Goal: Task Accomplishment & Management: Manage account settings

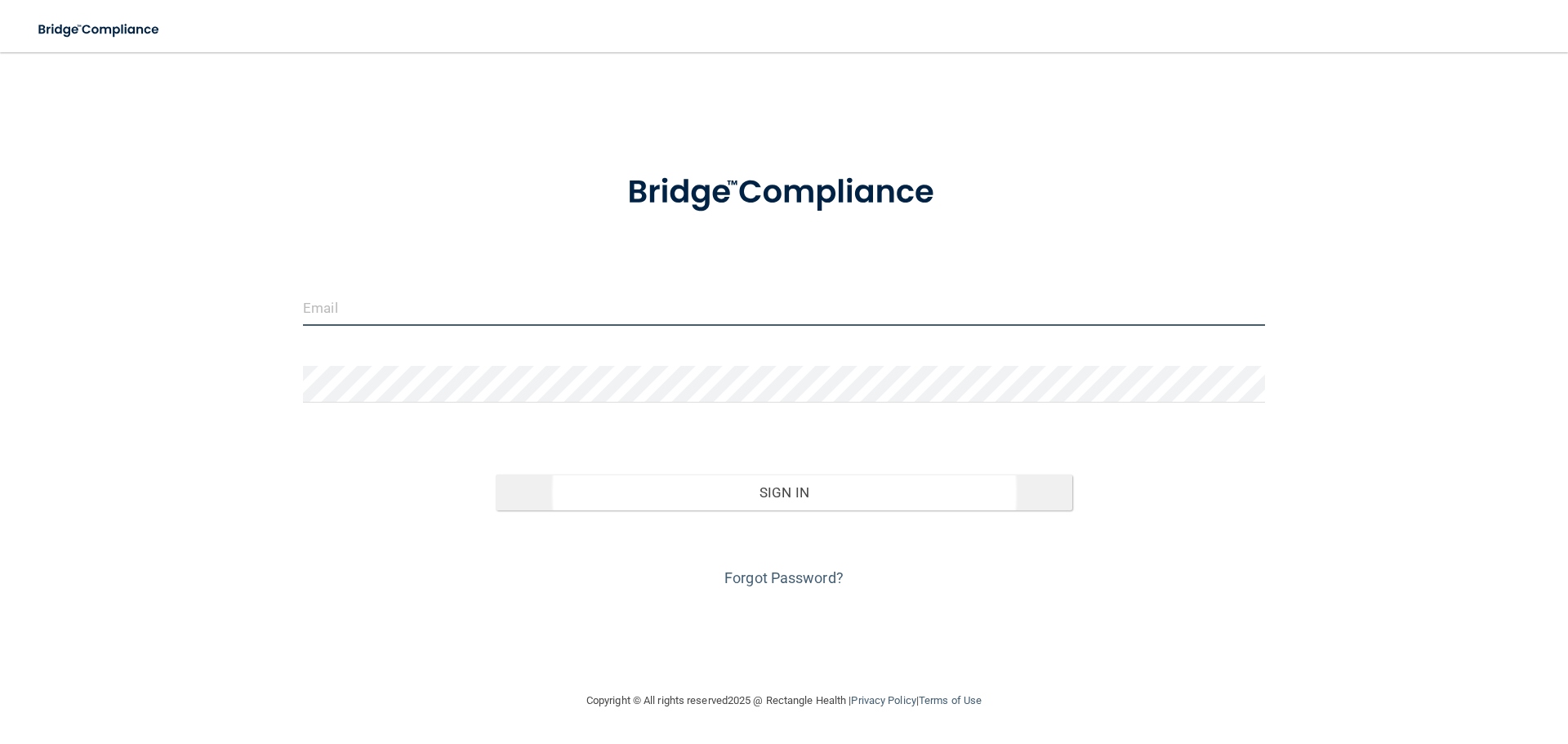
type input "[EMAIL_ADDRESS][DOMAIN_NAME]"
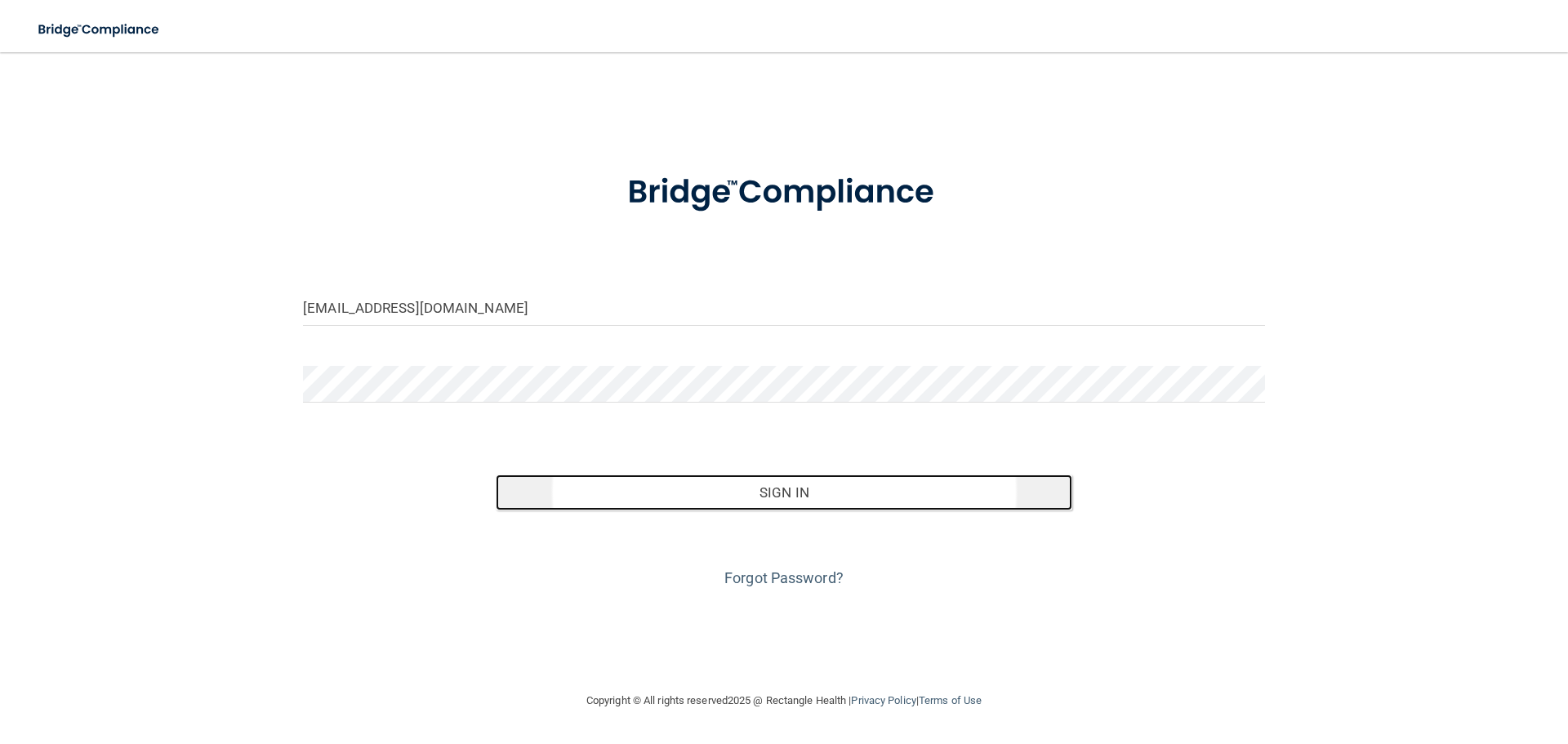
click at [776, 490] on button "Sign In" at bounding box center [784, 492] width 578 height 36
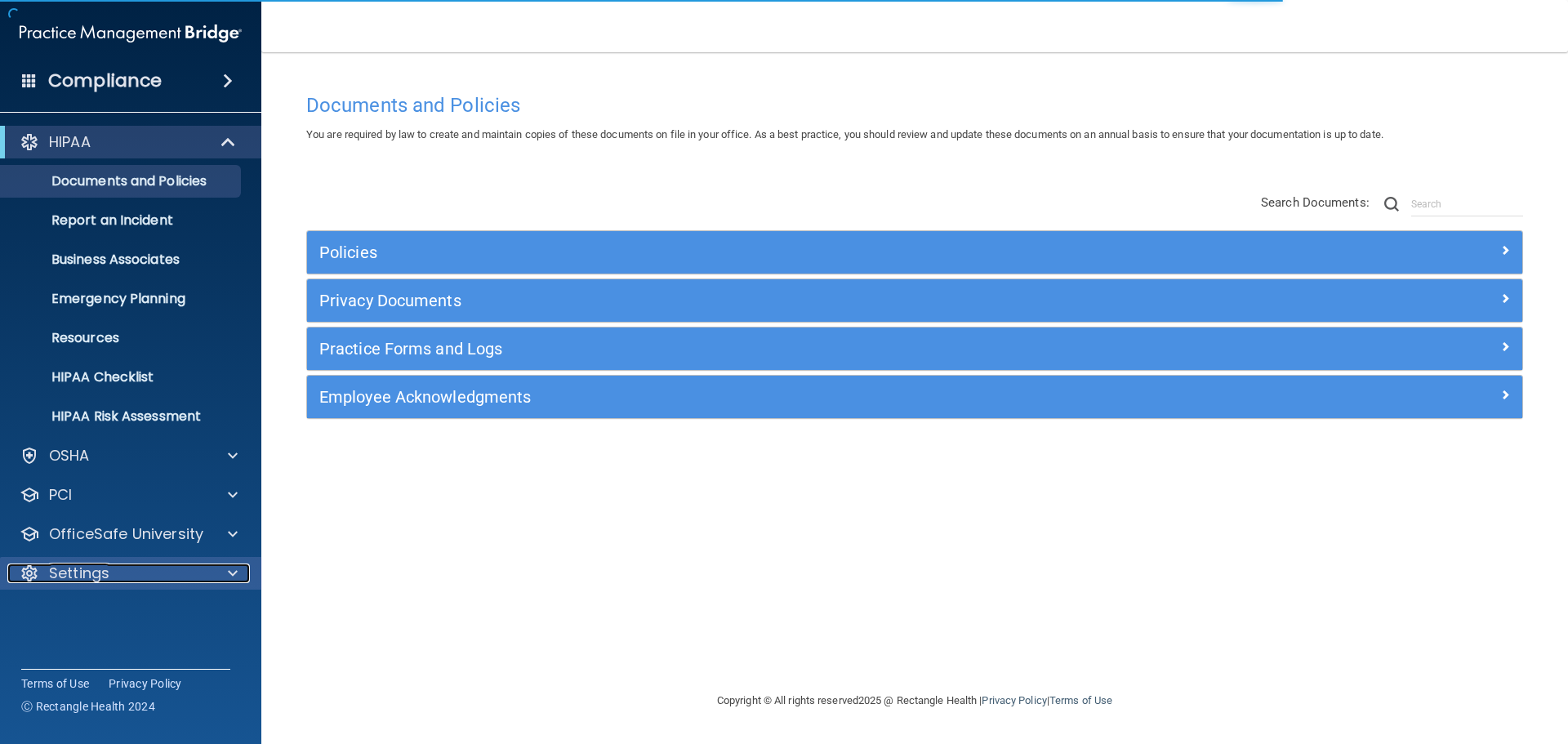
click at [101, 573] on p "Settings" at bounding box center [79, 574] width 60 height 20
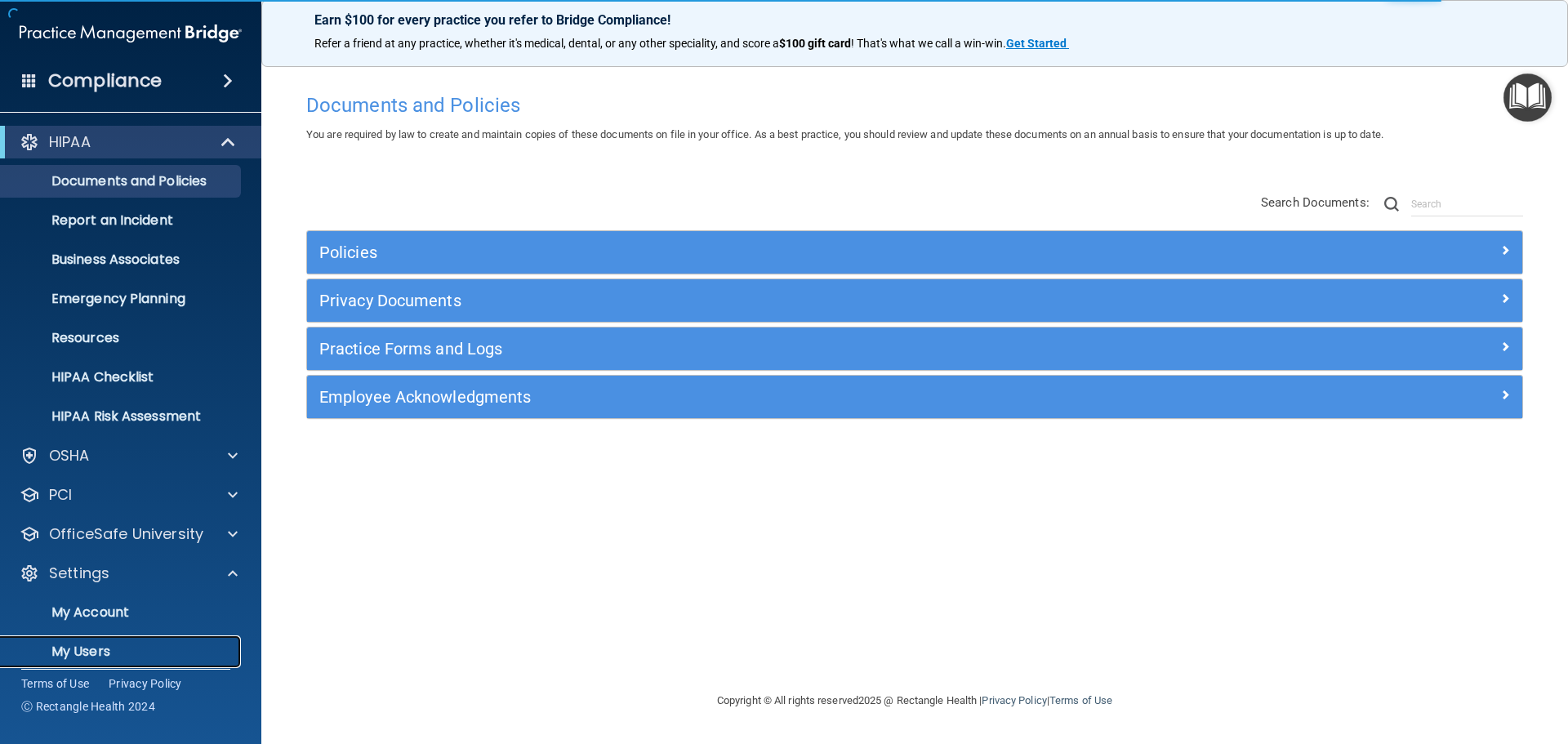
click at [100, 649] on p "My Users" at bounding box center [122, 651] width 223 height 17
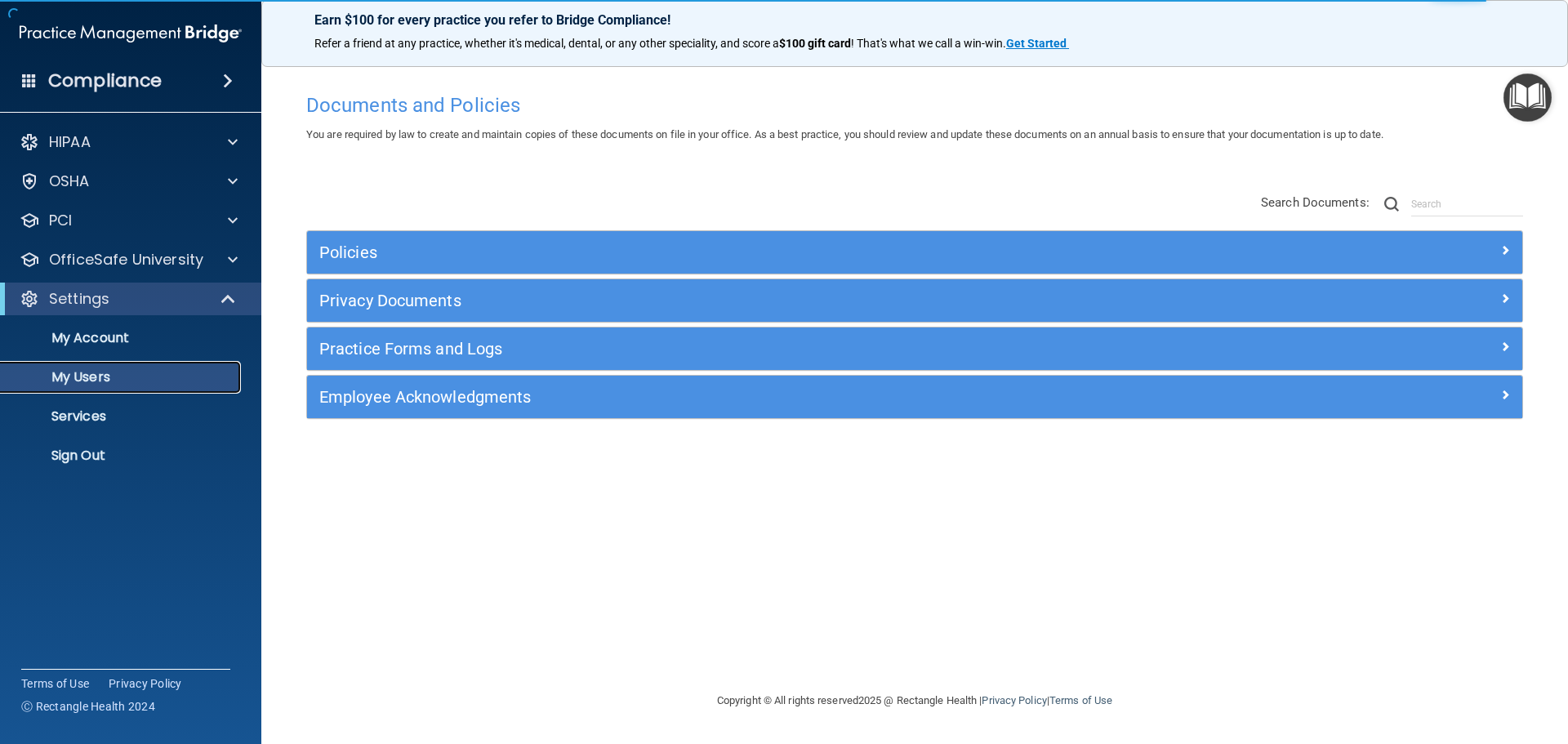
click at [103, 375] on p "My Users" at bounding box center [122, 377] width 223 height 17
select select "20"
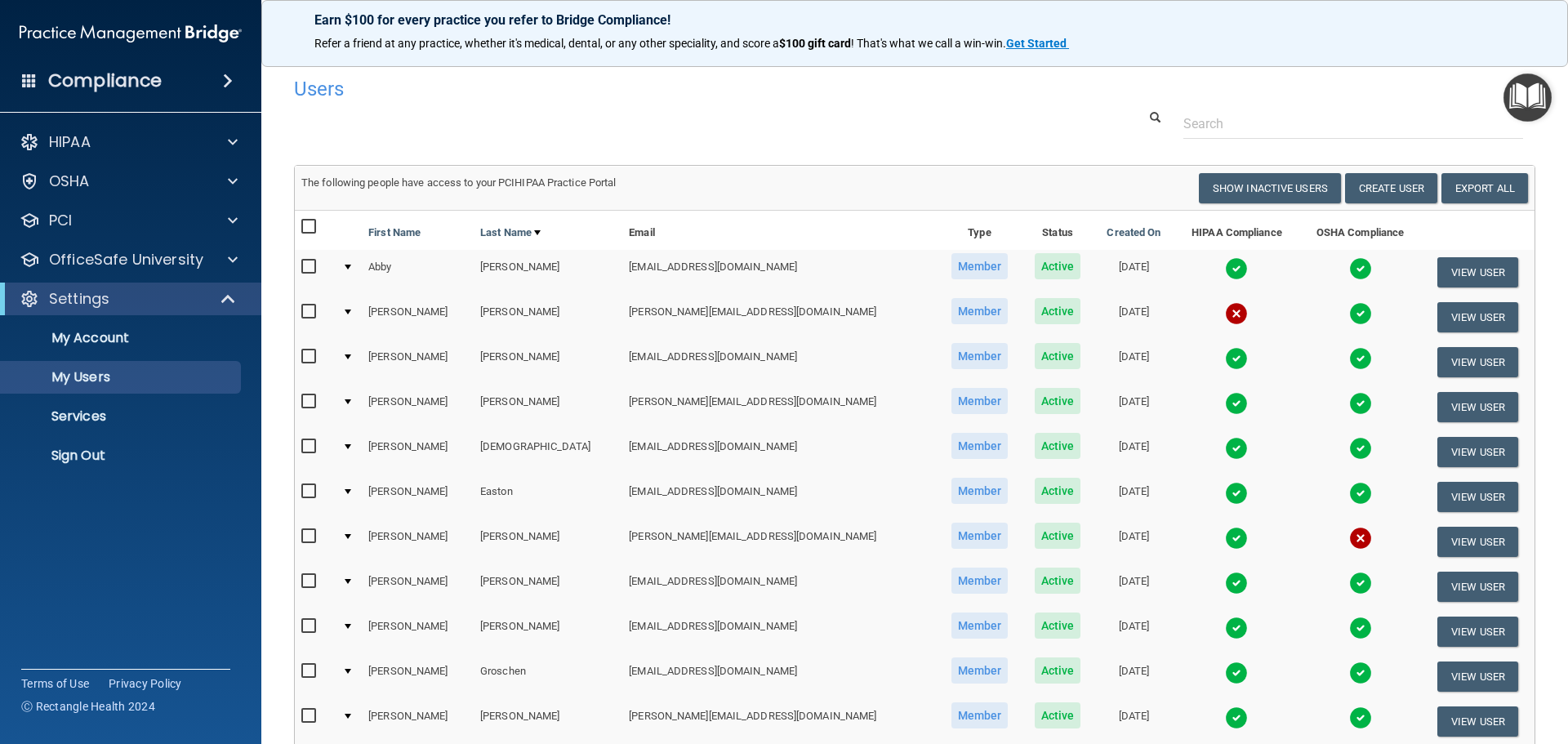
click at [309, 309] on input "checkbox" at bounding box center [310, 311] width 19 height 13
checkbox input "true"
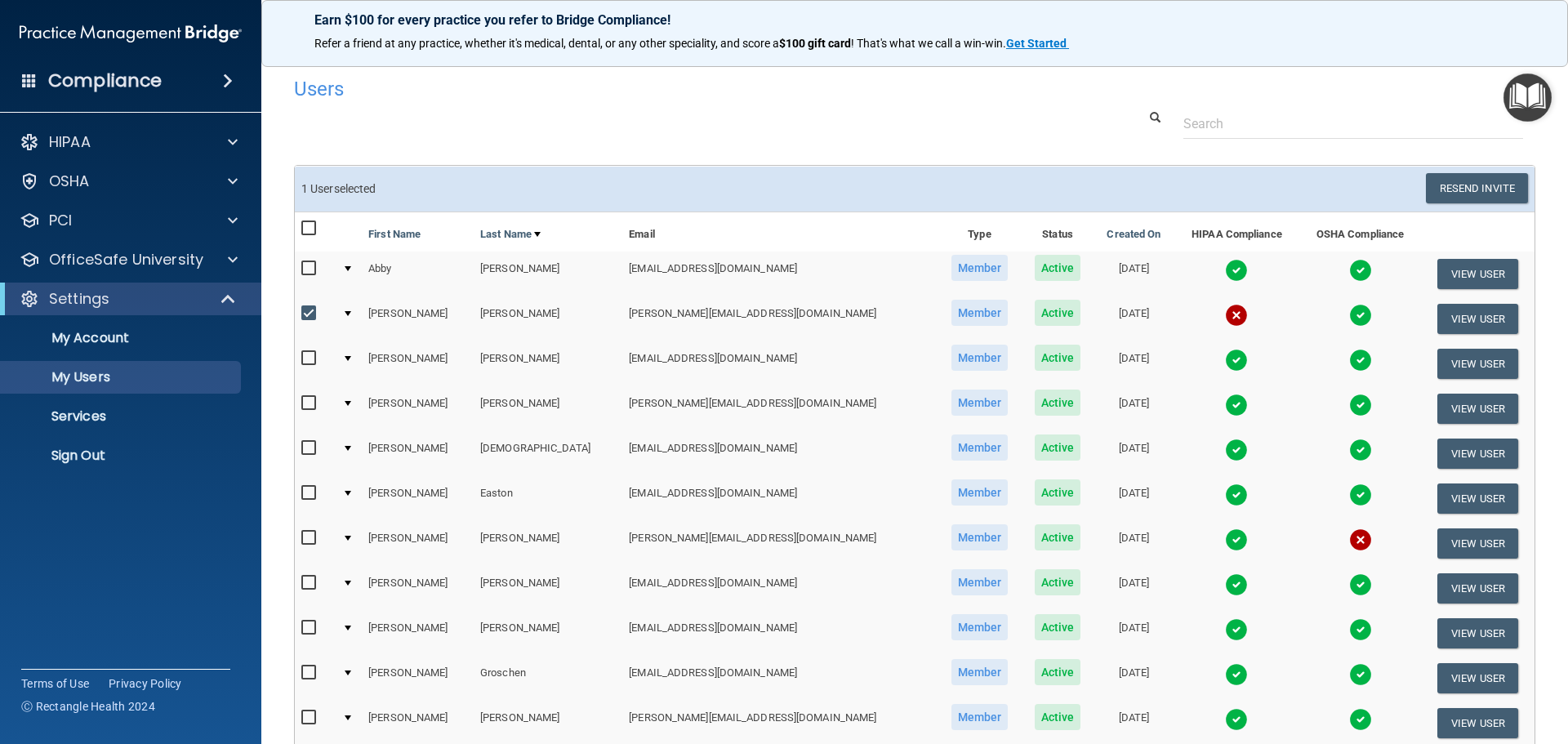
scroll to position [82, 0]
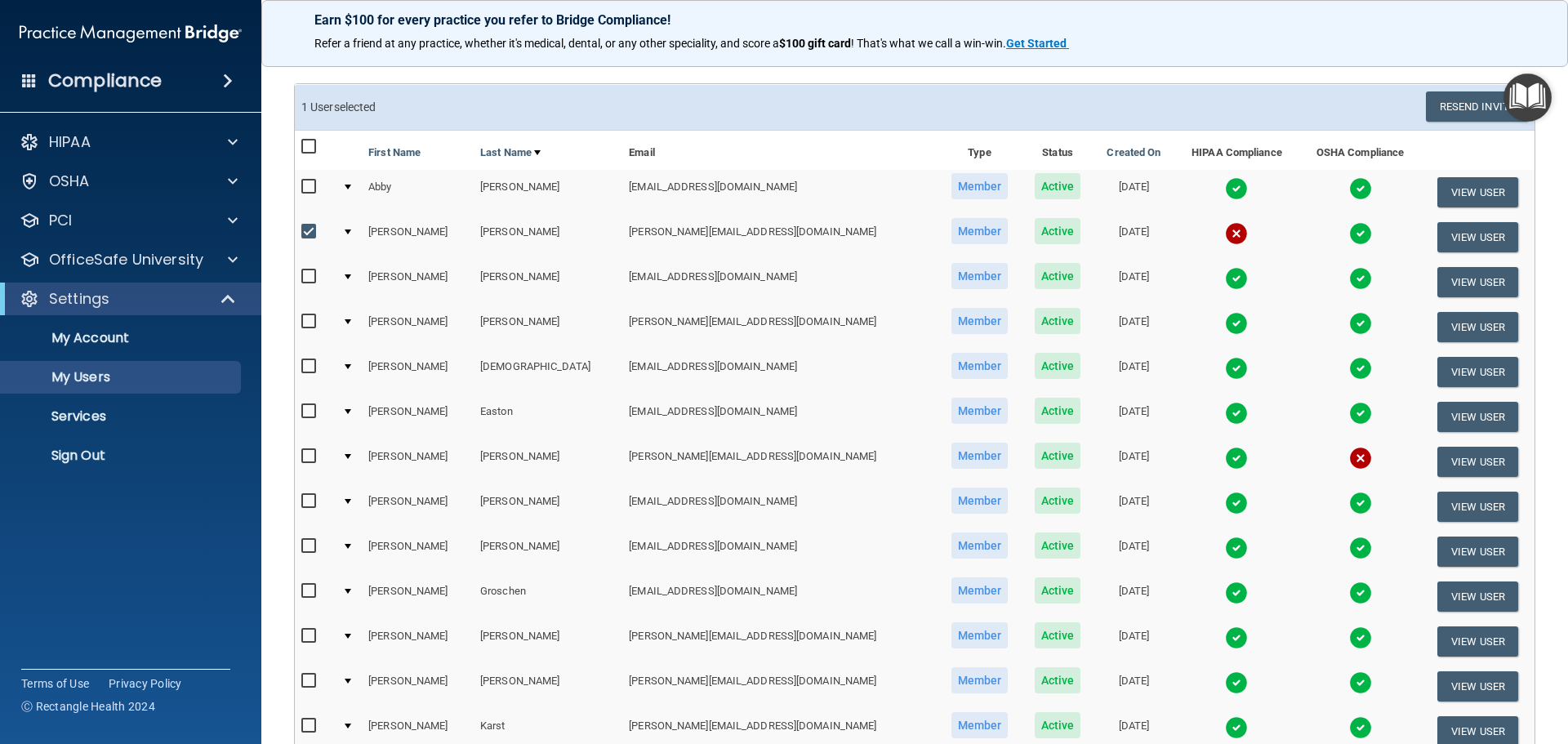
click at [314, 451] on input "checkbox" at bounding box center [310, 456] width 19 height 13
checkbox input "true"
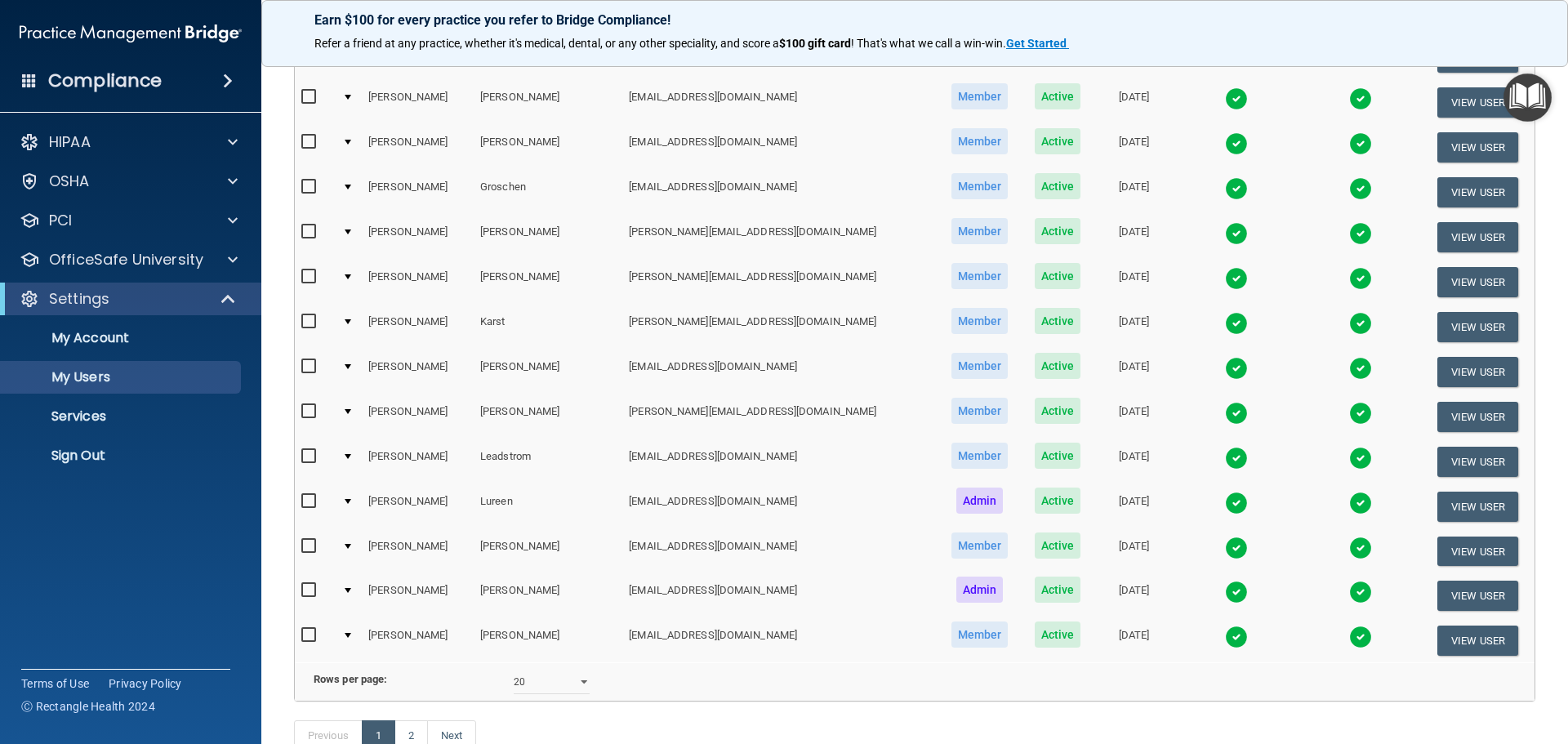
scroll to position [490, 0]
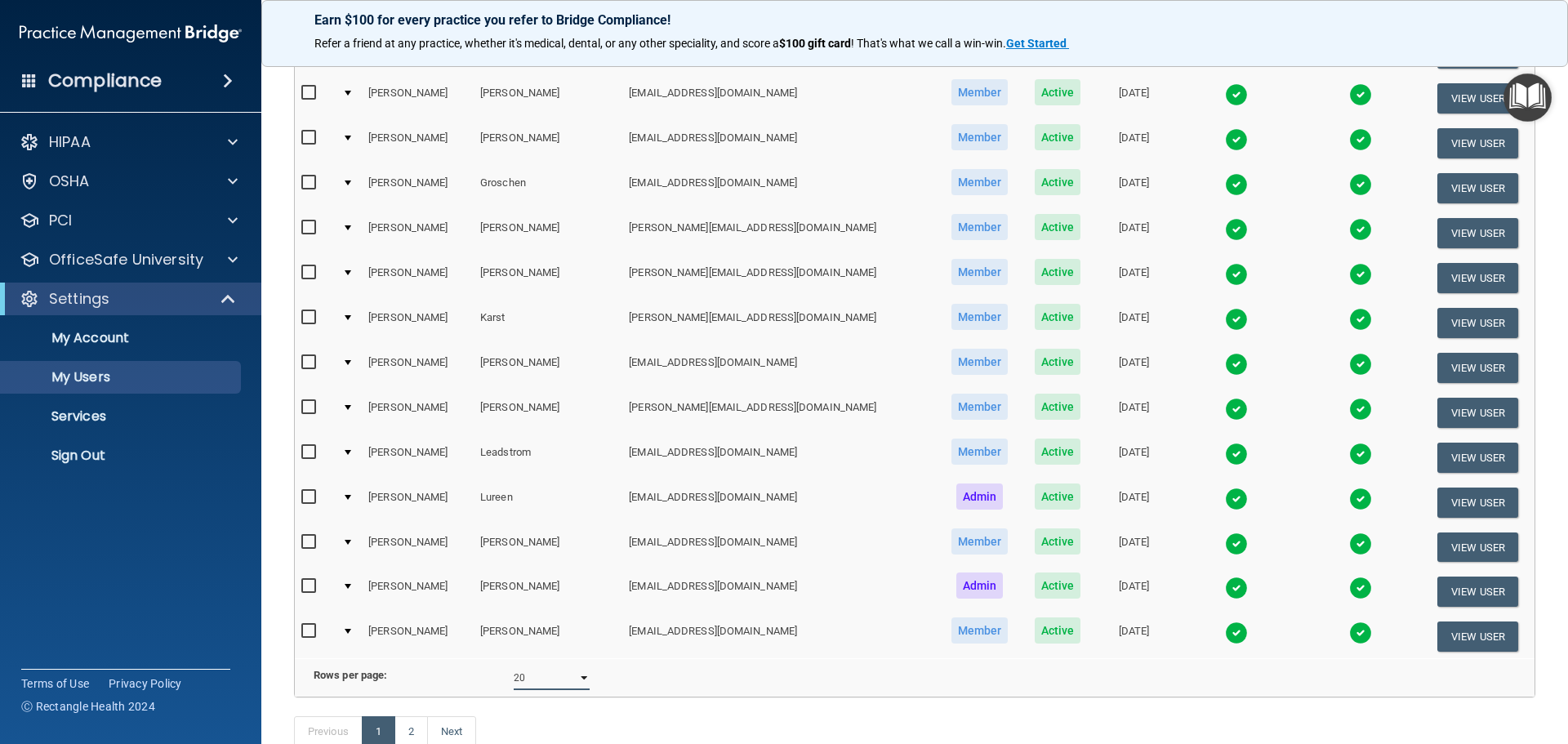
click at [583, 688] on select "10 20 30 40 all" at bounding box center [551, 677] width 76 height 25
select select "40"
click at [514, 678] on select "10 20 30 40 all" at bounding box center [551, 677] width 76 height 25
select select "40"
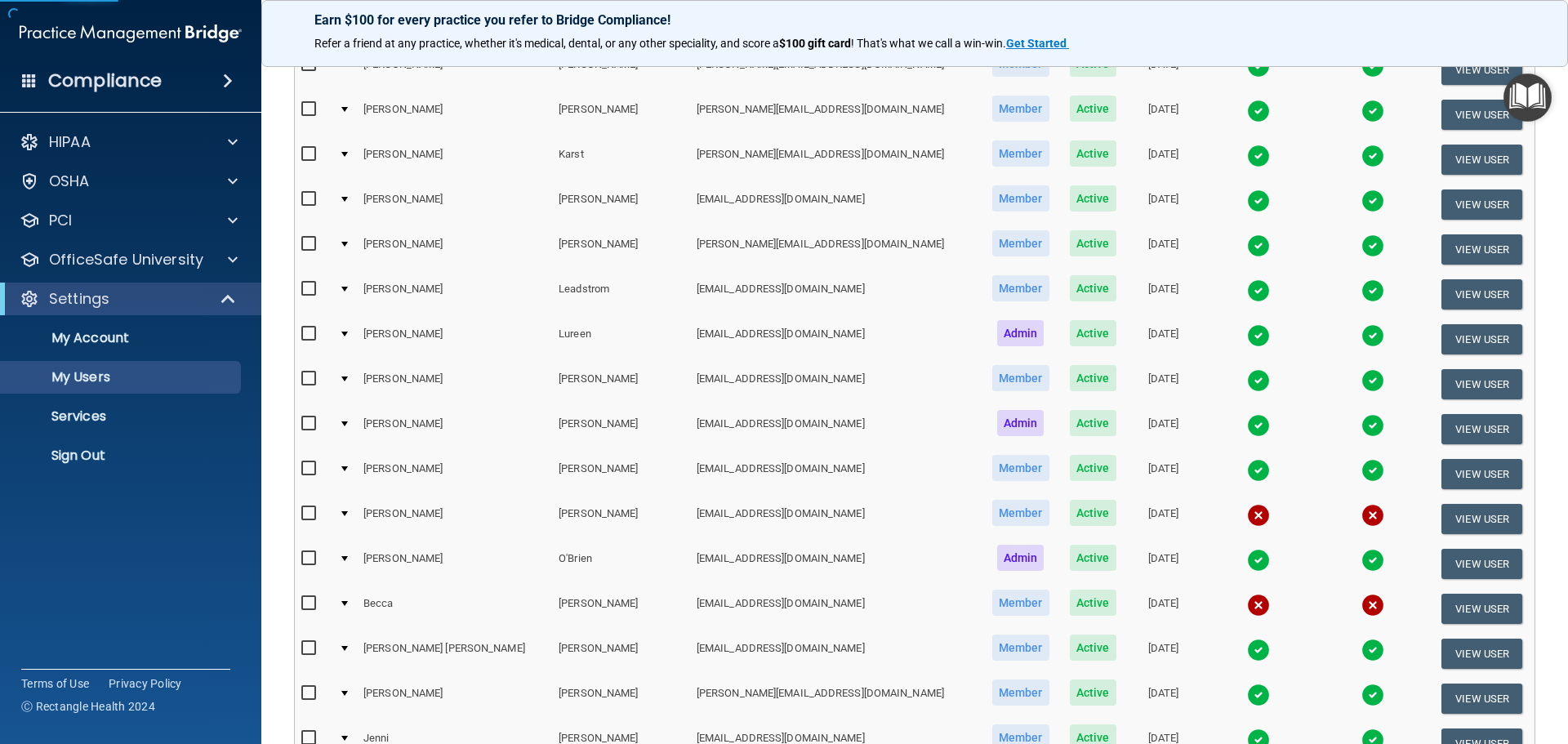
scroll to position [653, 0]
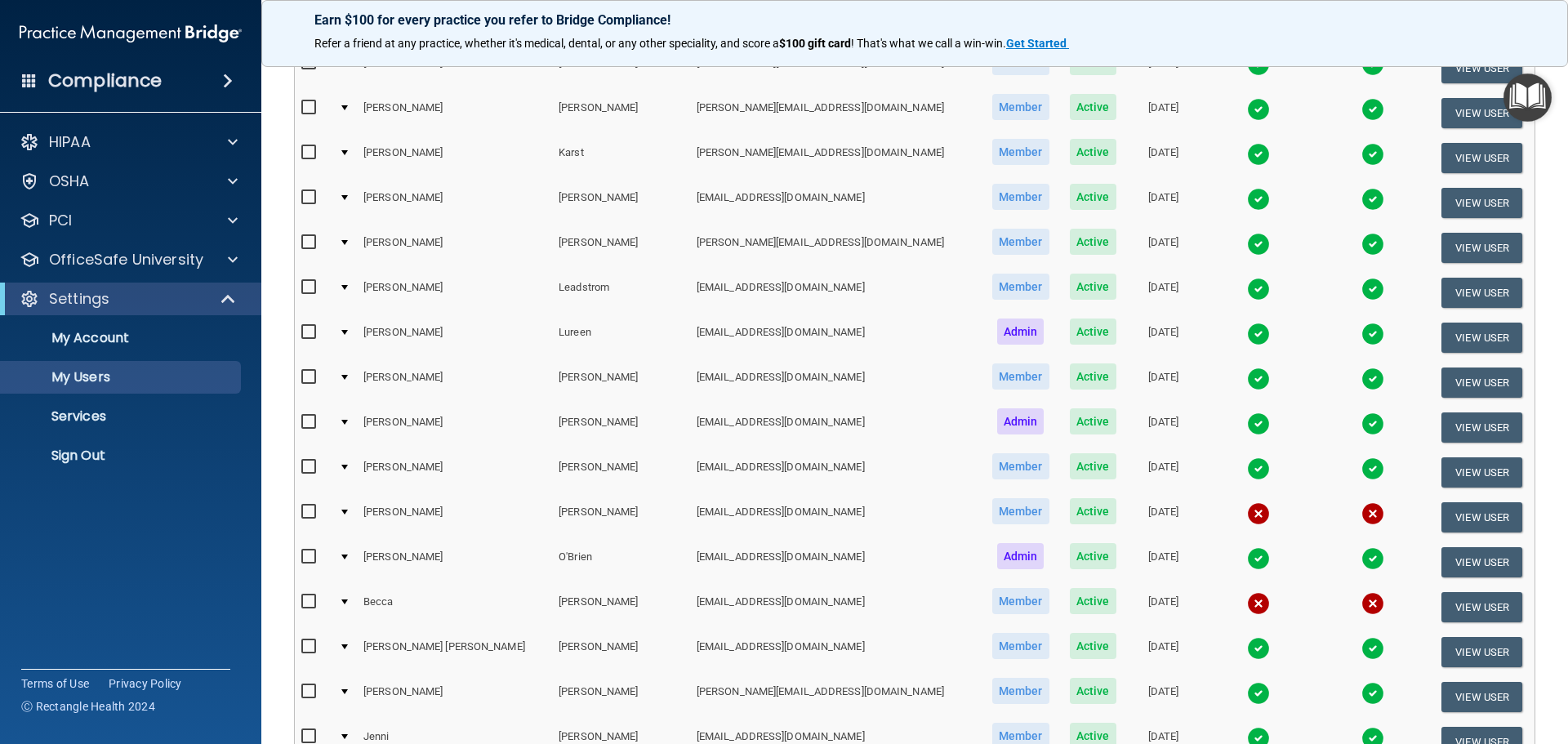
click at [307, 513] on input "checkbox" at bounding box center [310, 512] width 19 height 13
checkbox input "true"
click at [309, 598] on input "checkbox" at bounding box center [310, 600] width 19 height 13
checkbox input "true"
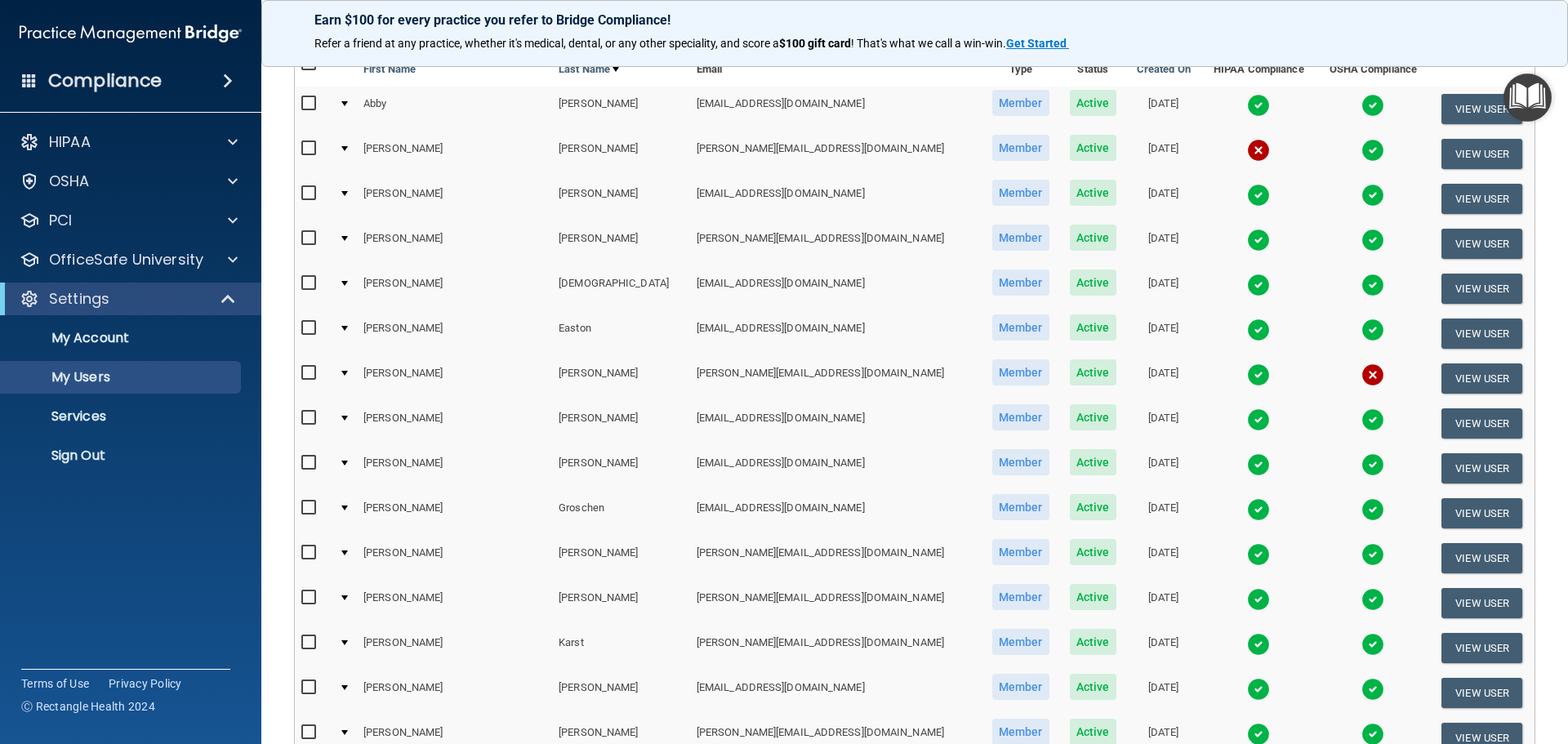
scroll to position [0, 0]
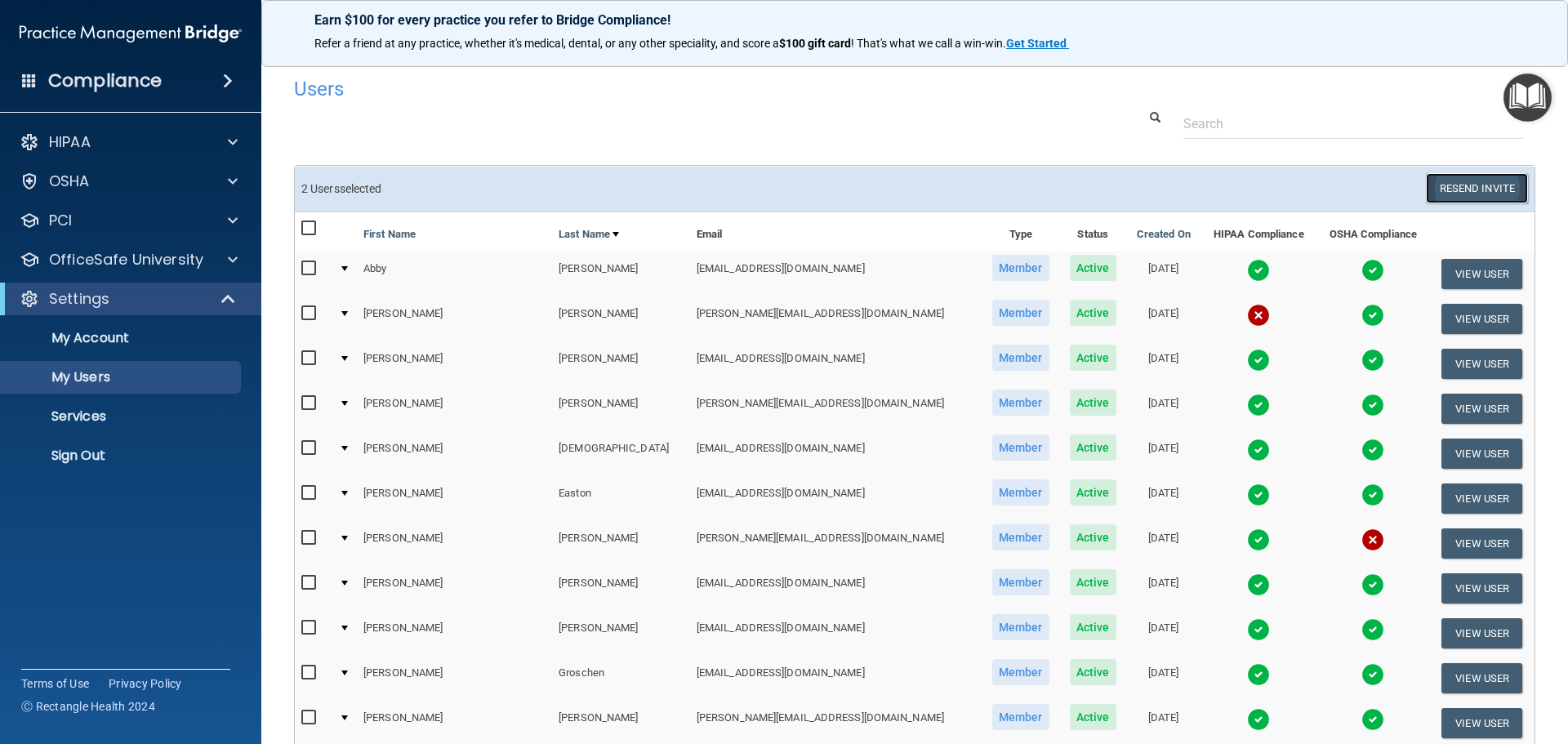
click at [1490, 179] on button "Resend Invite" at bounding box center [1477, 188] width 102 height 31
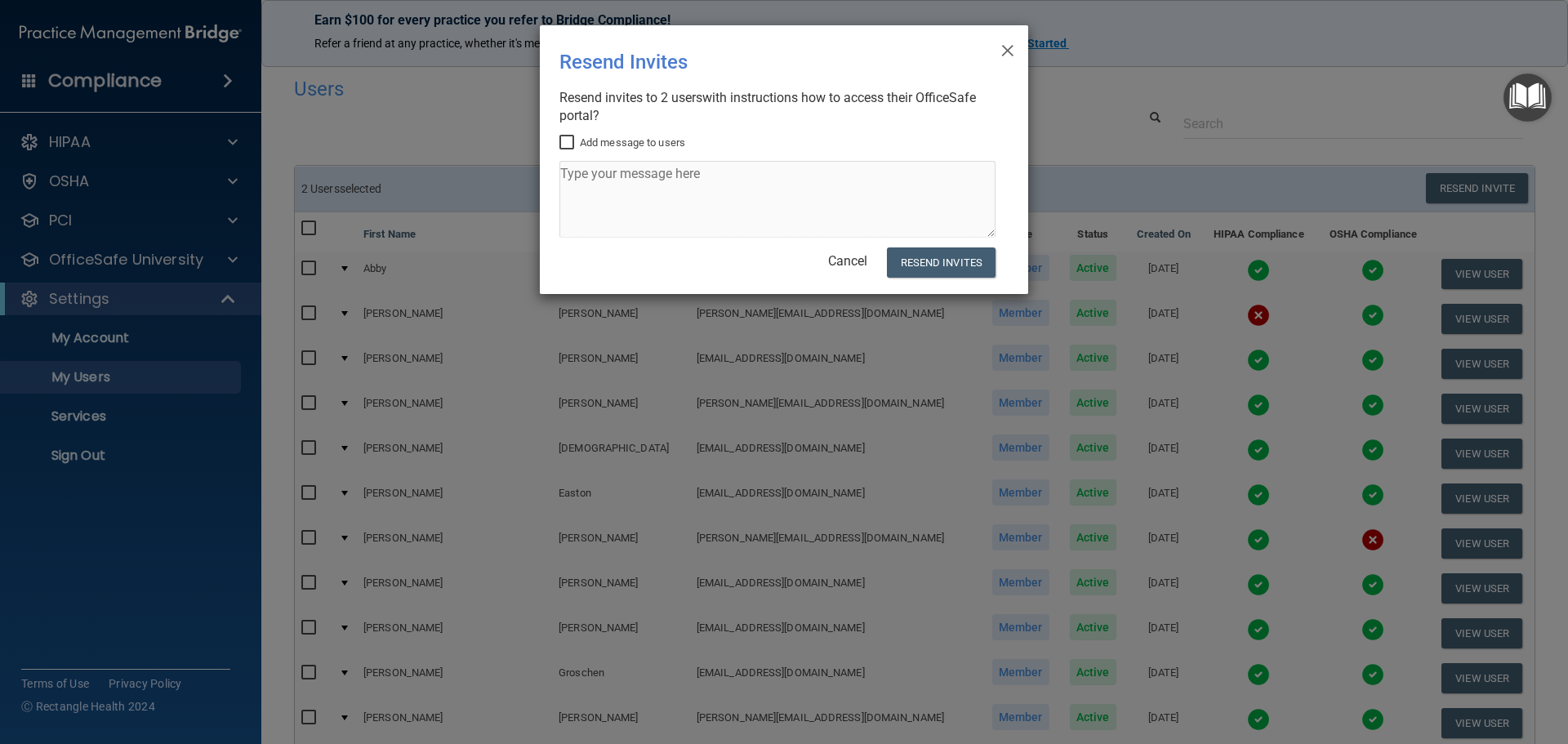
click at [566, 144] on input "Add message to users" at bounding box center [568, 143] width 19 height 13
checkbox input "true"
click at [582, 177] on textarea at bounding box center [777, 199] width 436 height 77
type textarea "Please take some time to get in compliance with your HIPAA and/or OSHA training…"
click at [971, 259] on button "Resend Invites" at bounding box center [941, 262] width 108 height 31
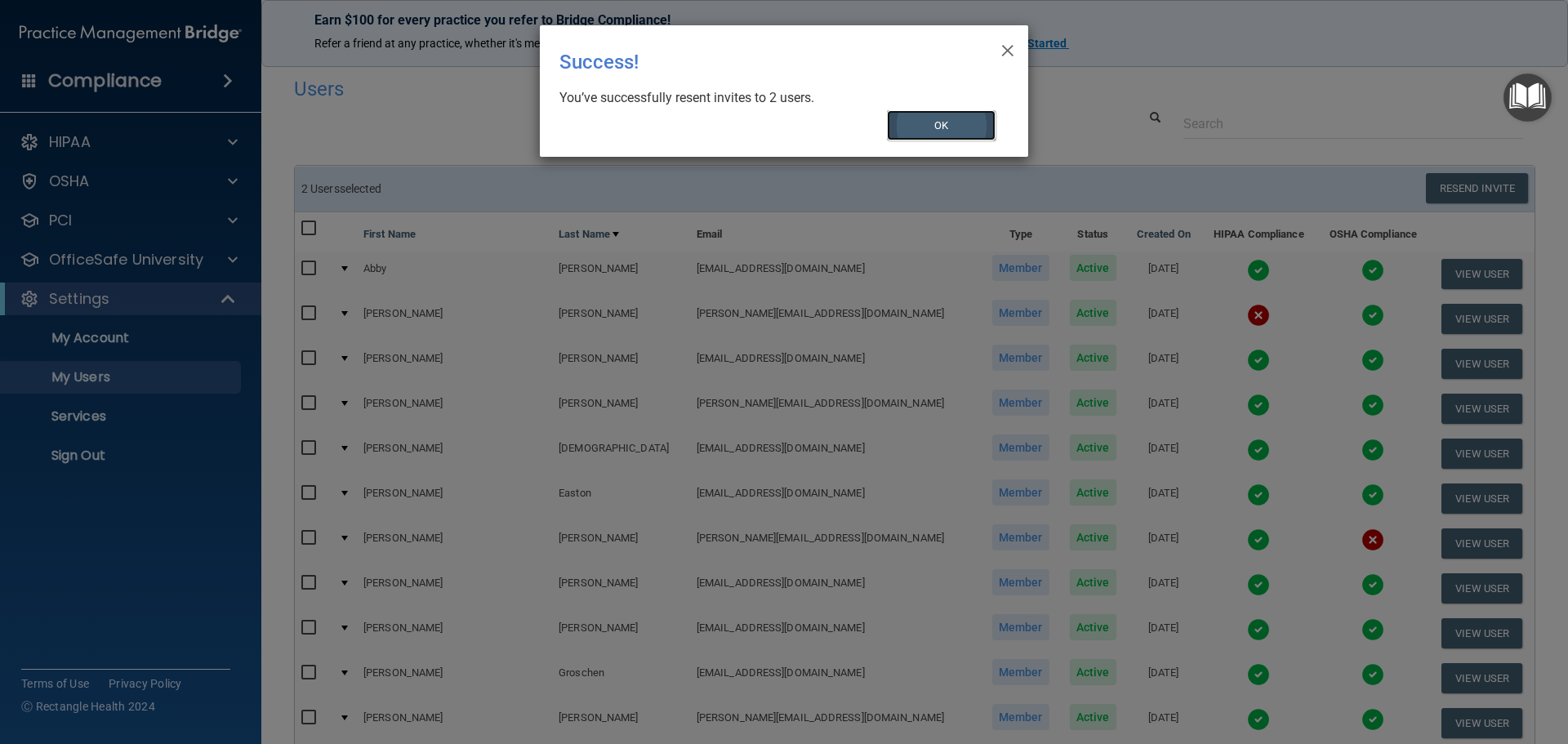
click at [948, 123] on button "OK" at bounding box center [941, 125] width 109 height 31
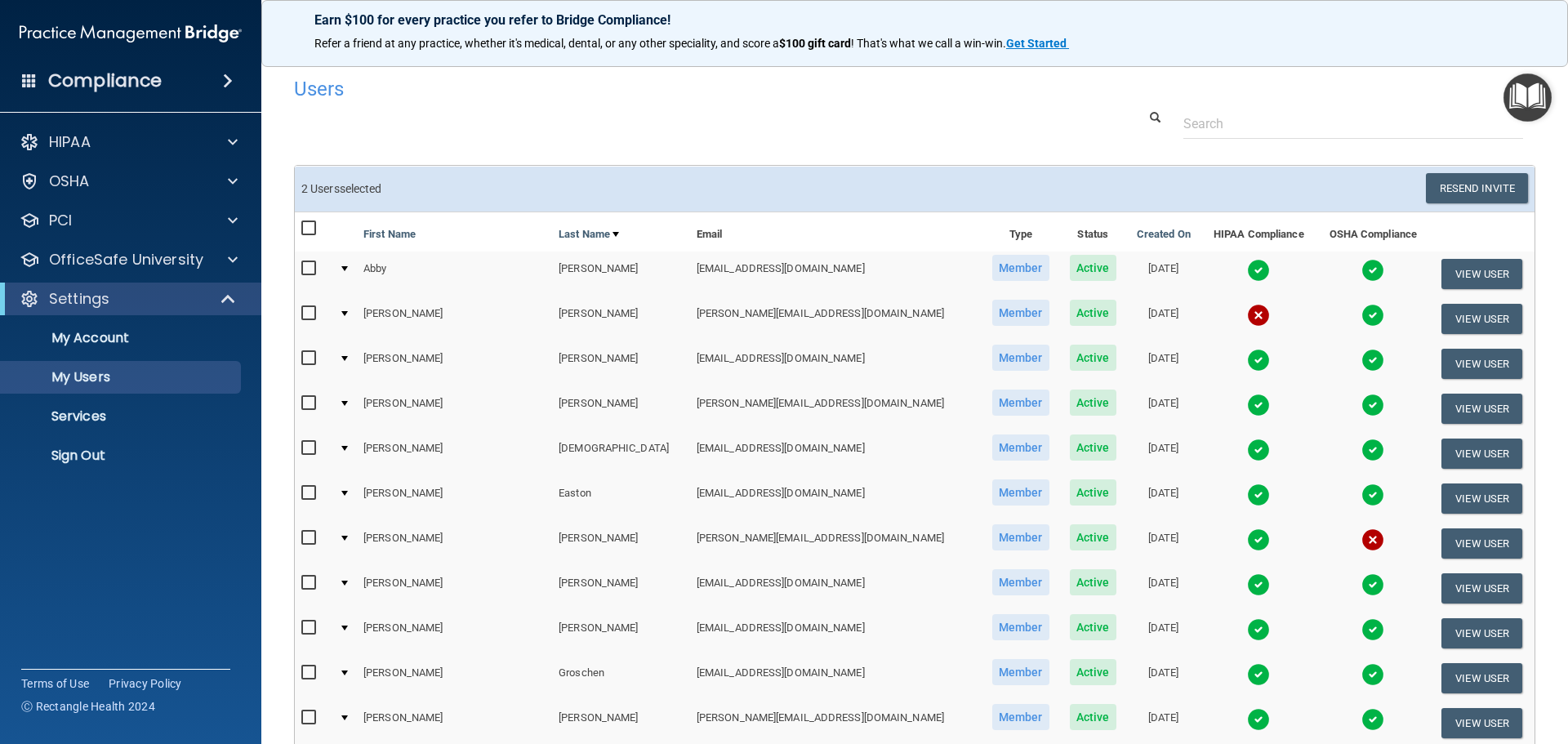
click at [305, 313] on input "checkbox" at bounding box center [310, 313] width 19 height 13
checkbox input "true"
click at [304, 535] on input "checkbox" at bounding box center [310, 537] width 19 height 13
checkbox input "true"
click at [1477, 185] on button "Resend Invite" at bounding box center [1477, 188] width 102 height 31
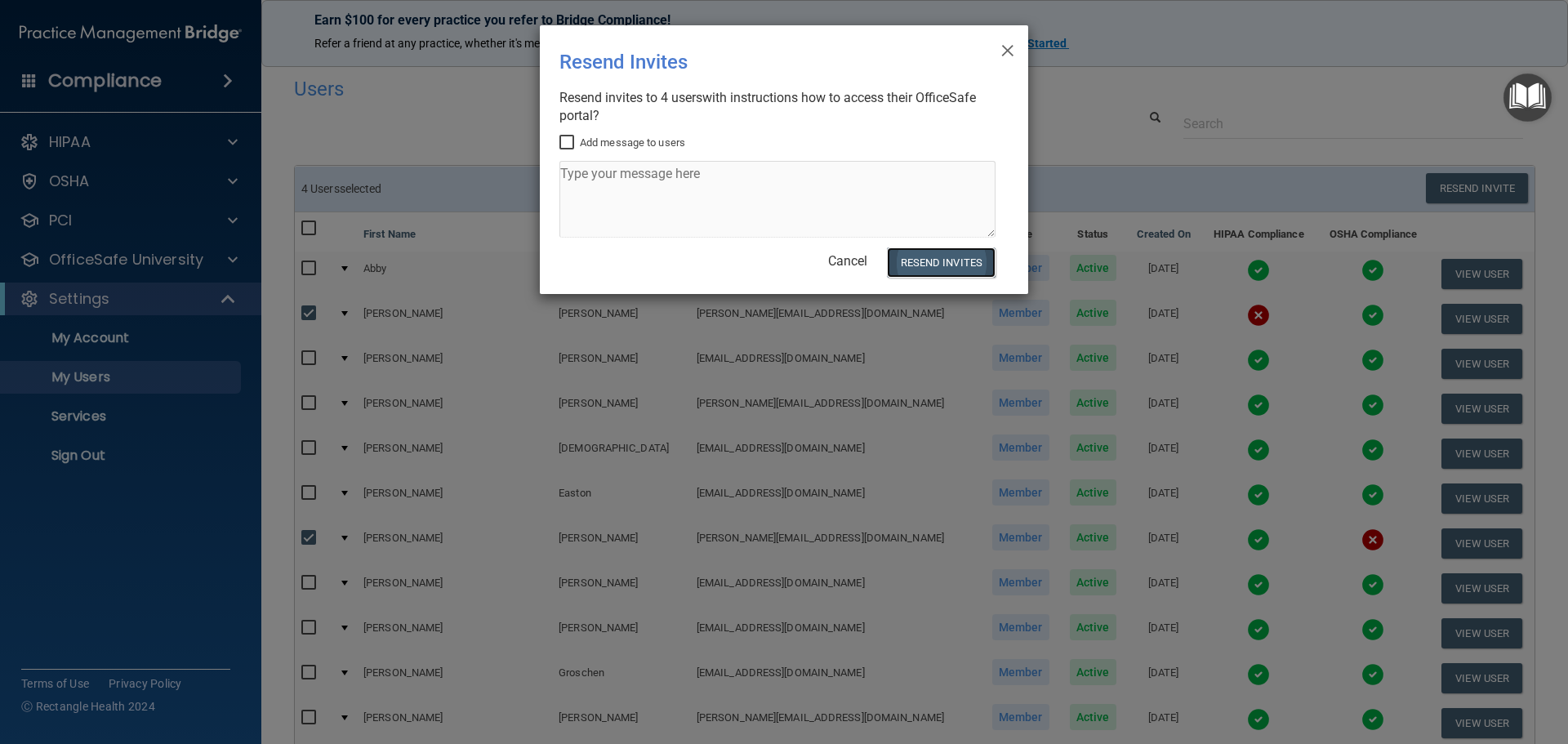
click at [913, 260] on button "Resend Invites" at bounding box center [941, 262] width 108 height 31
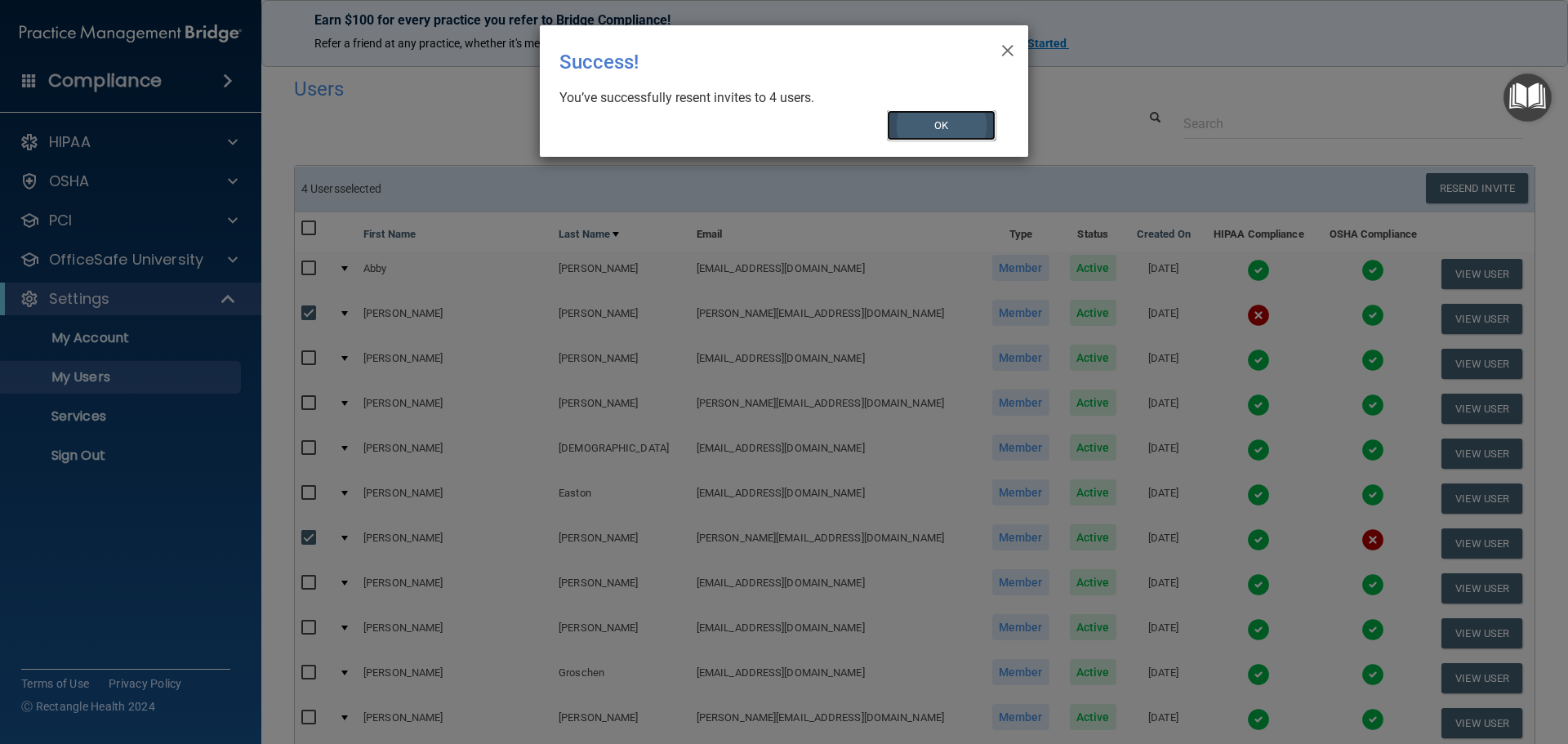
click at [982, 127] on button "OK" at bounding box center [941, 125] width 109 height 31
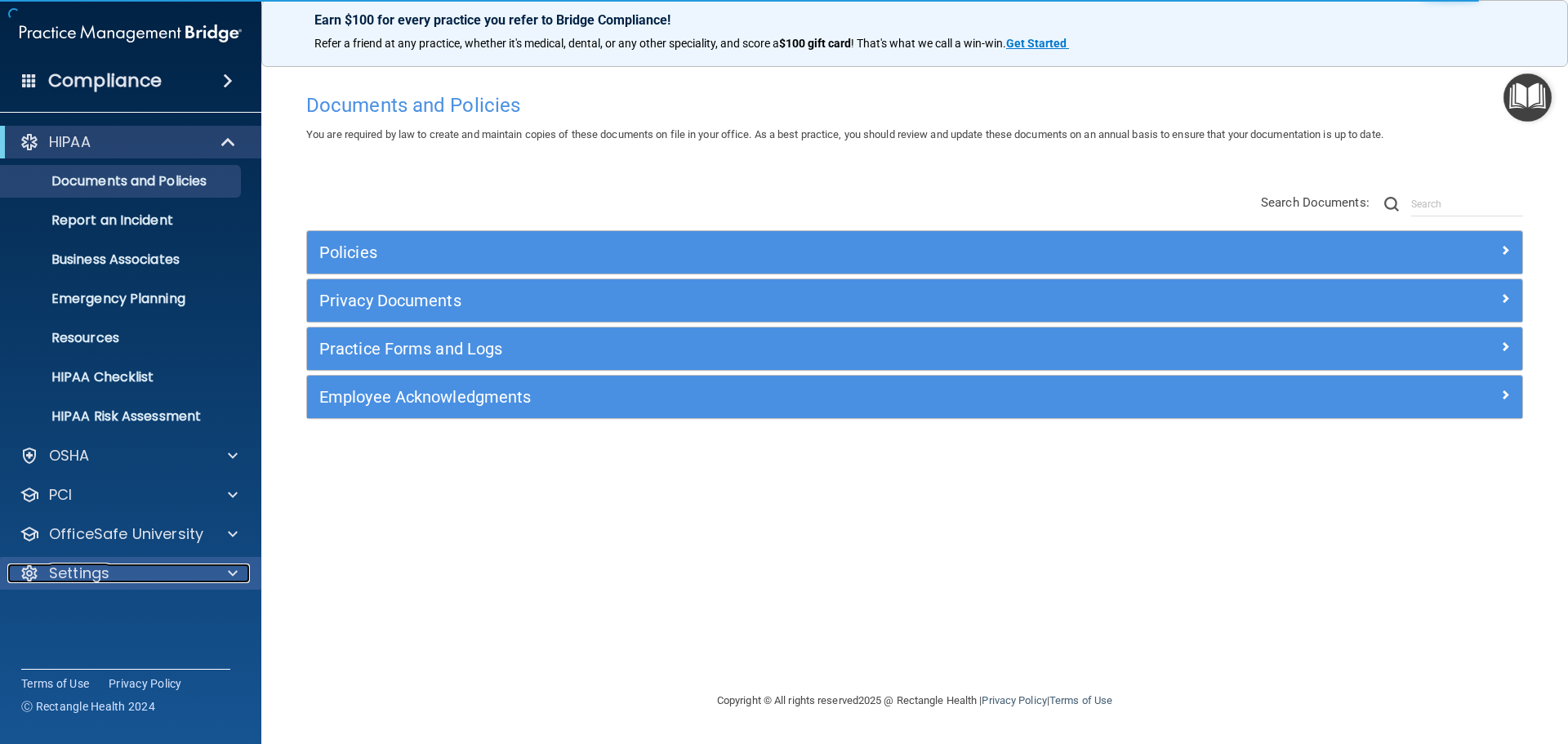
click at [84, 578] on p "Settings" at bounding box center [79, 574] width 60 height 20
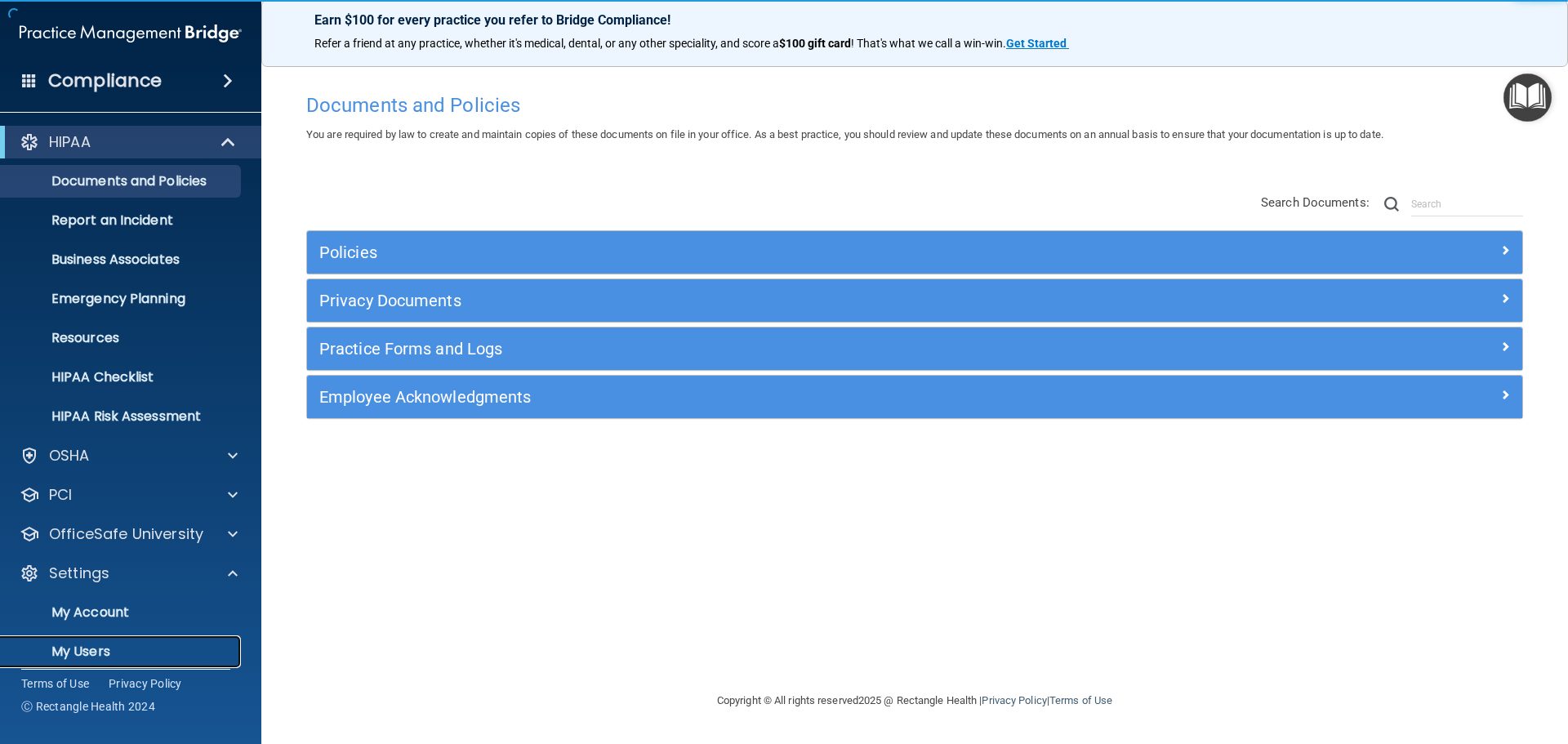
click at [82, 650] on p "My Users" at bounding box center [122, 651] width 223 height 17
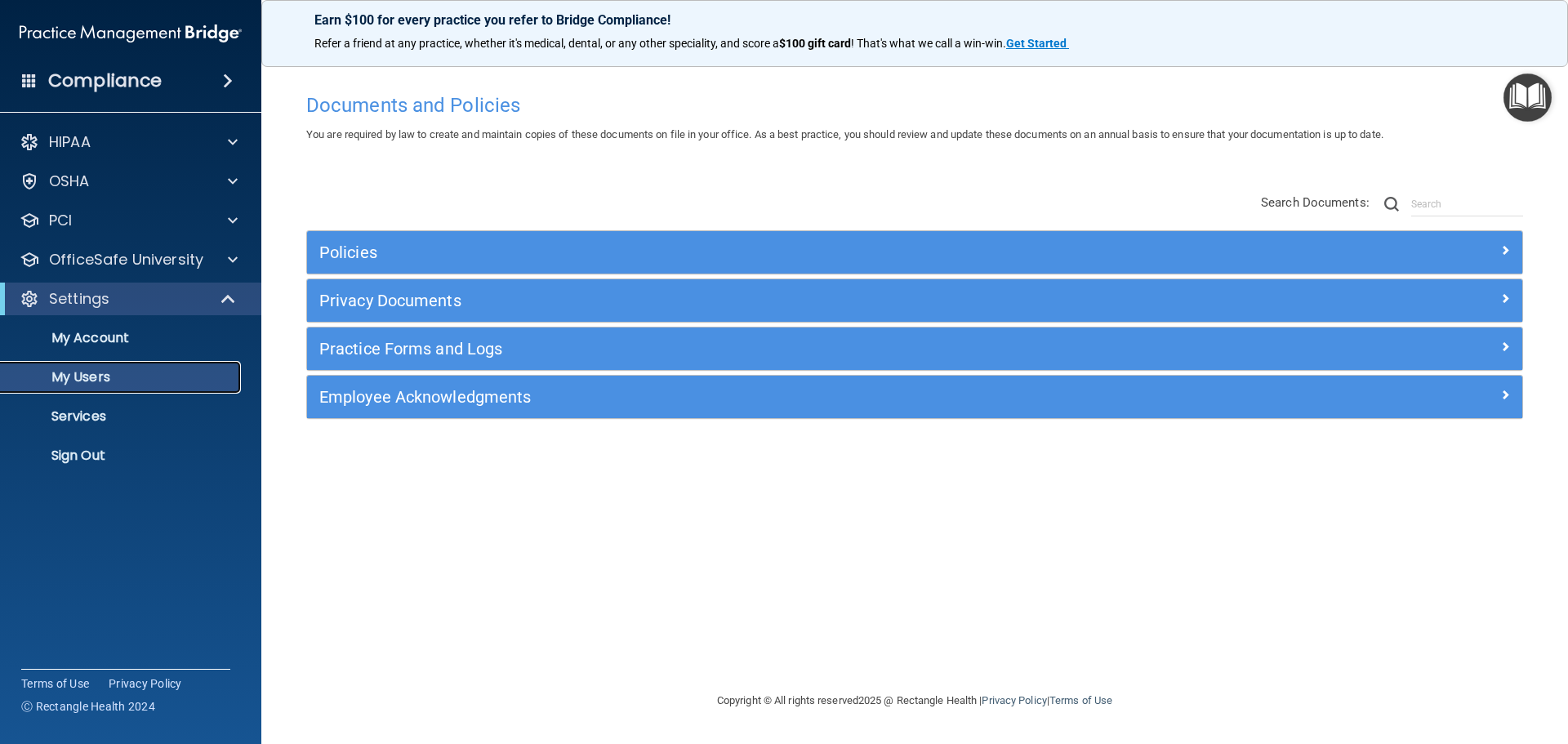
click at [112, 377] on p "My Users" at bounding box center [122, 377] width 223 height 17
select select "20"
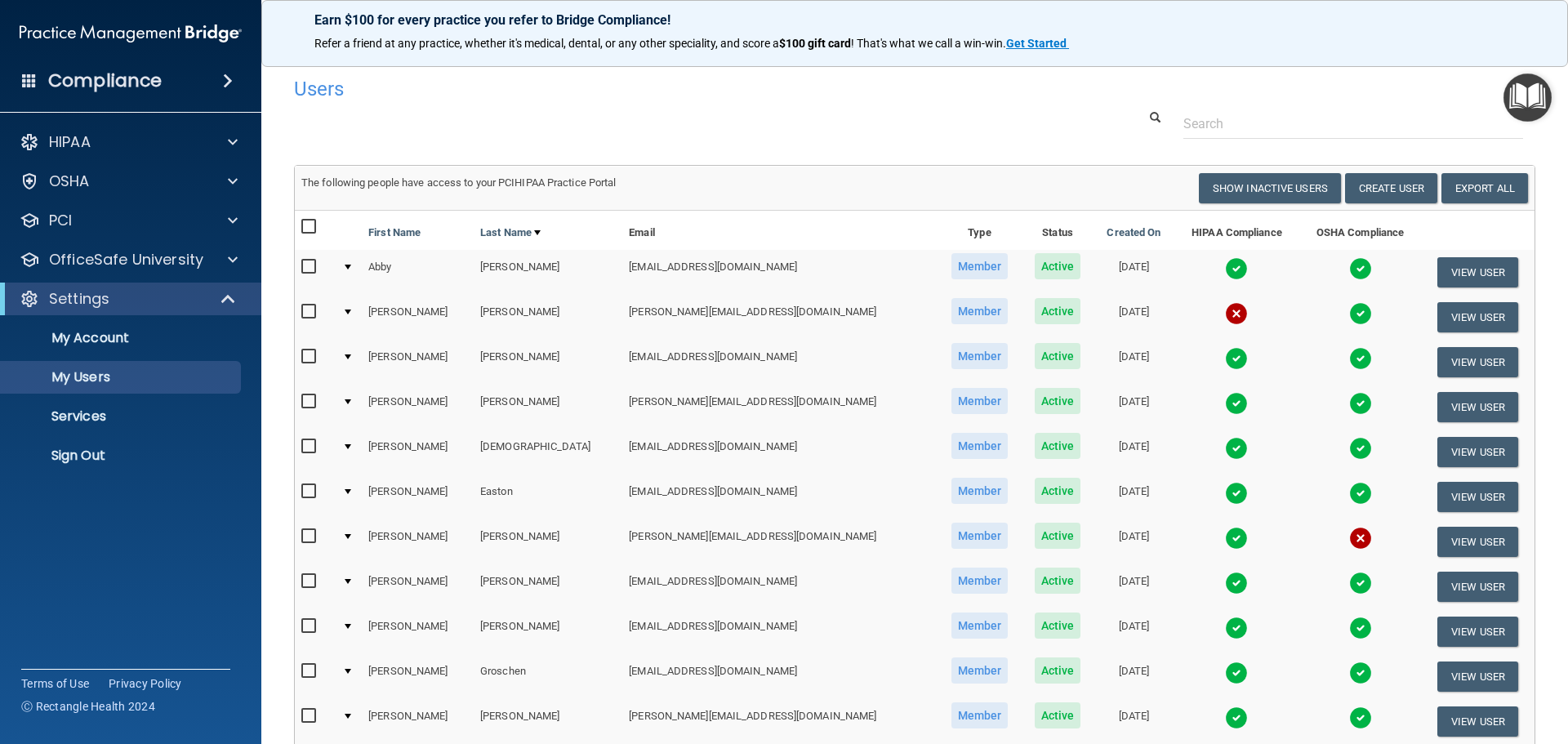
click at [307, 445] on input "checkbox" at bounding box center [310, 446] width 19 height 13
checkbox input "true"
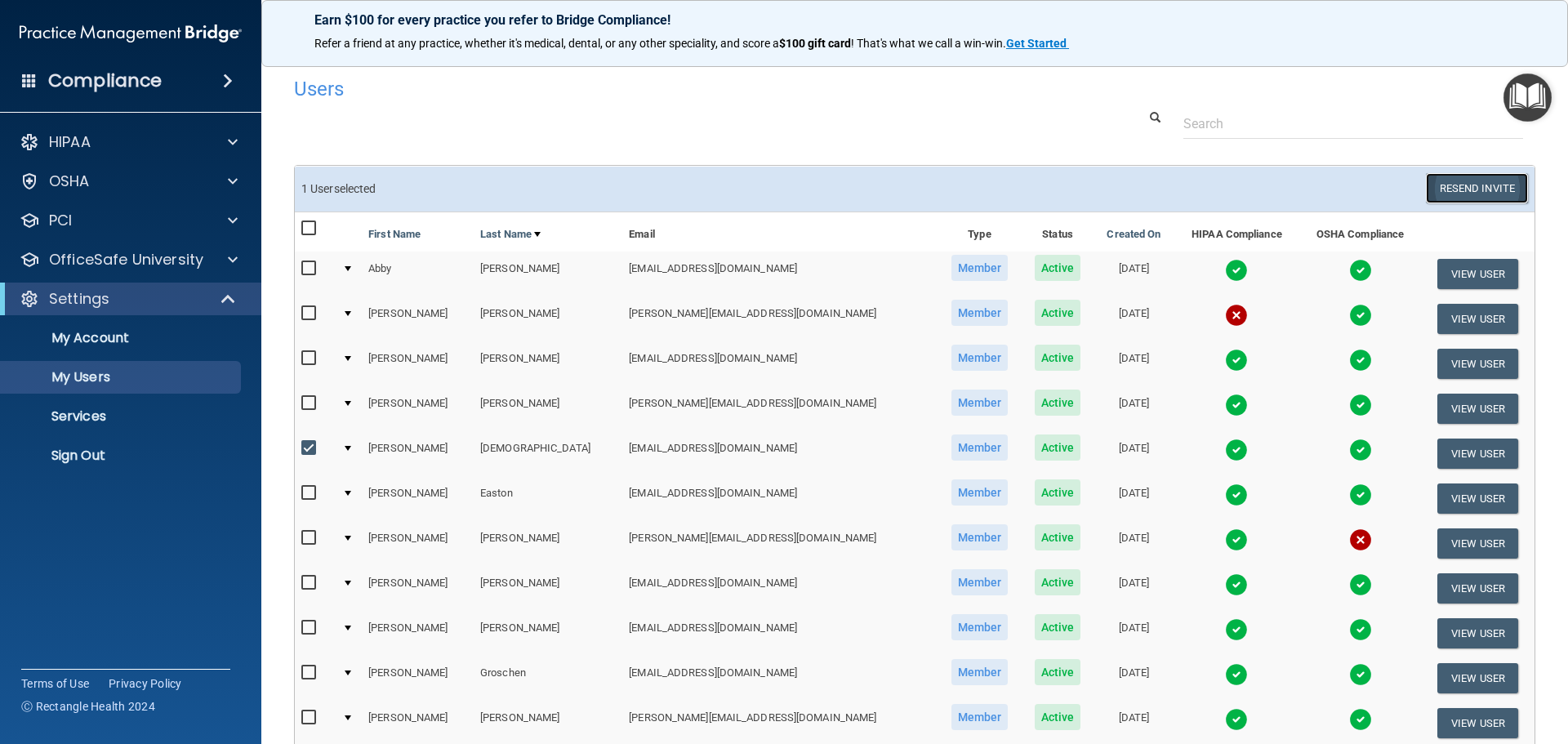
click at [1484, 185] on button "Resend Invite" at bounding box center [1477, 188] width 102 height 31
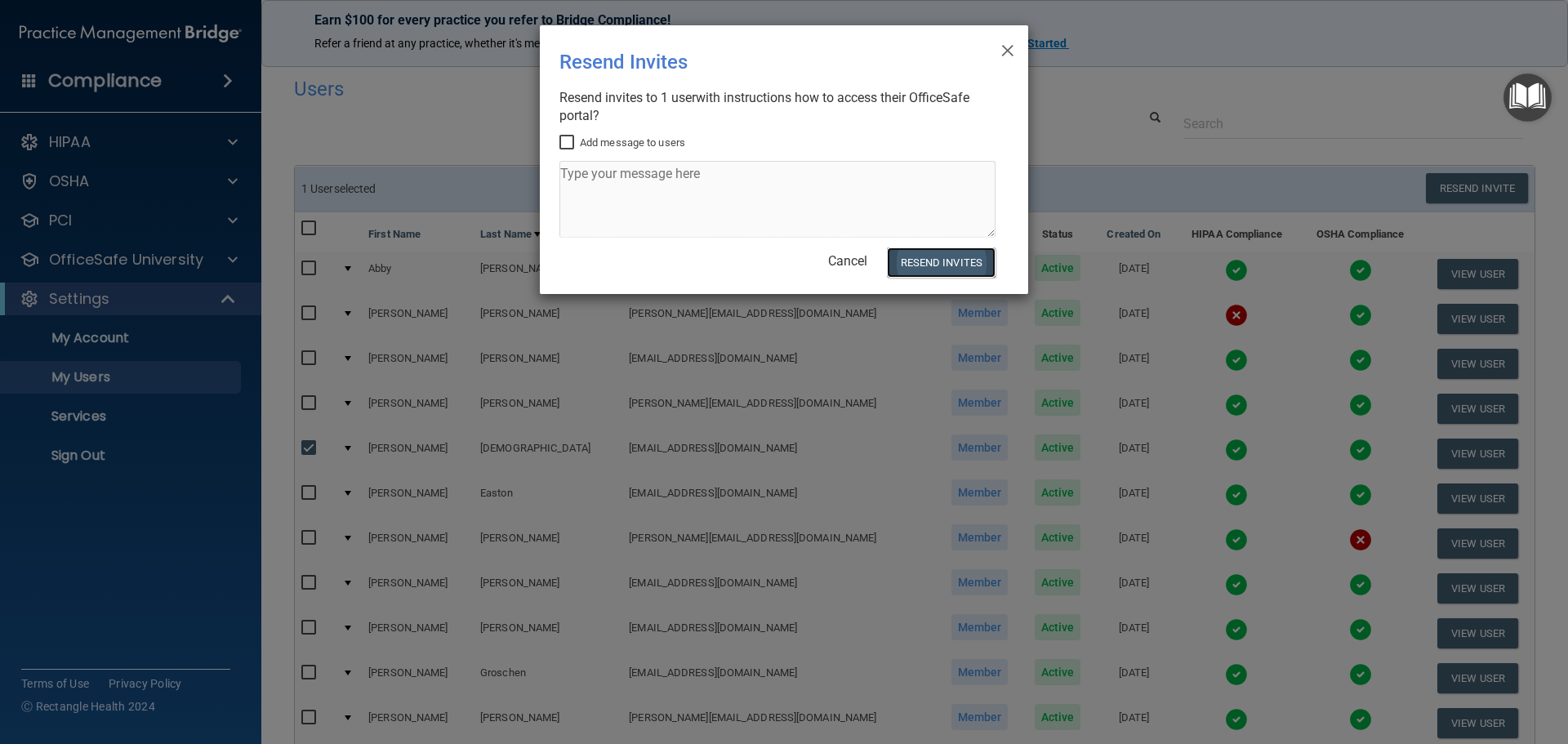
click at [957, 258] on button "Resend Invites" at bounding box center [941, 262] width 108 height 31
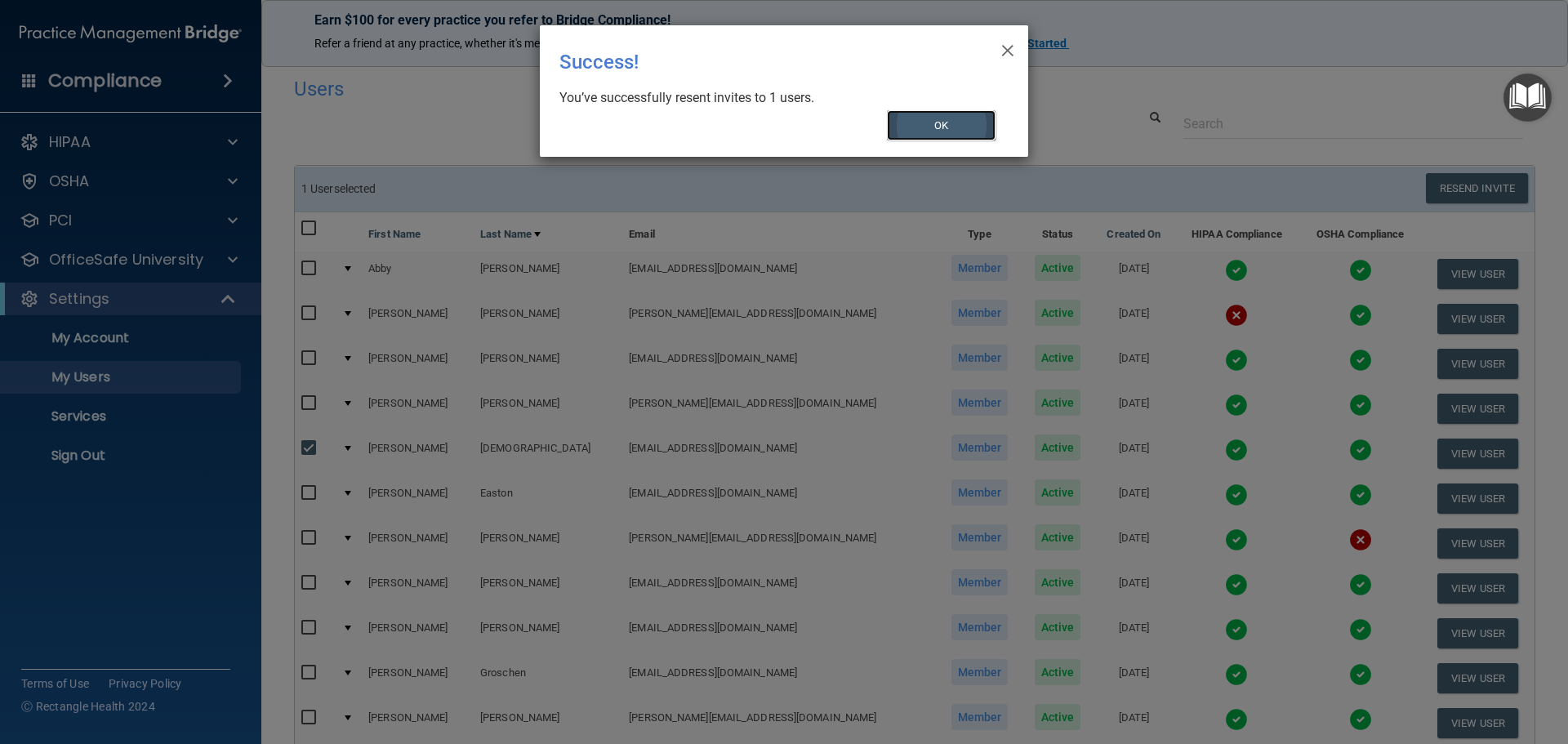
click at [945, 122] on button "OK" at bounding box center [941, 125] width 109 height 31
